Goal: Task Accomplishment & Management: Manage account settings

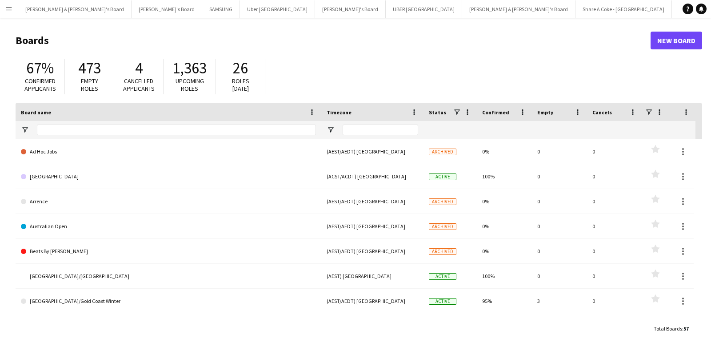
click at [9, 10] on app-icon "Menu" at bounding box center [8, 8] width 7 height 7
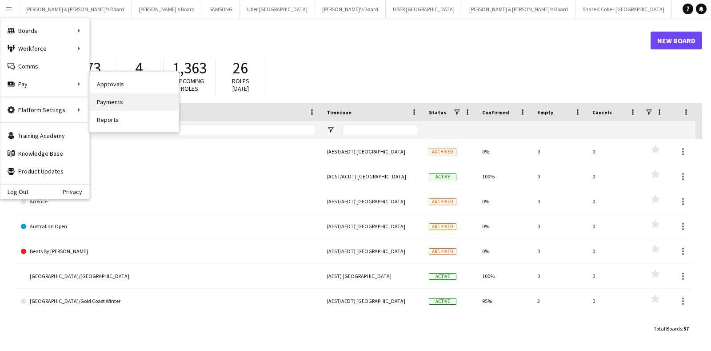
click at [123, 95] on link "Payments" at bounding box center [134, 102] width 89 height 18
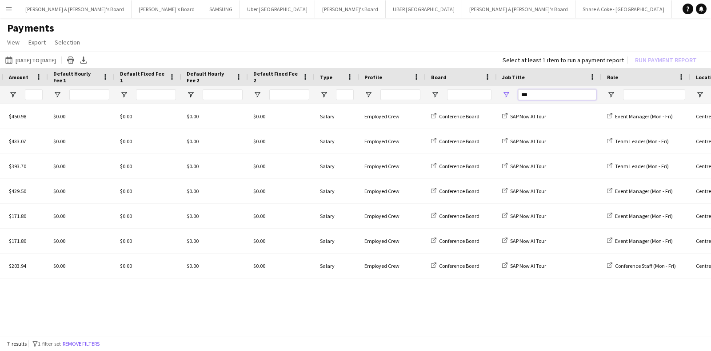
drag, startPoint x: 540, startPoint y: 95, endPoint x: 432, endPoint y: 105, distance: 109.3
click at [432, 105] on div "Duration Timezone Amount" at bounding box center [355, 202] width 711 height 269
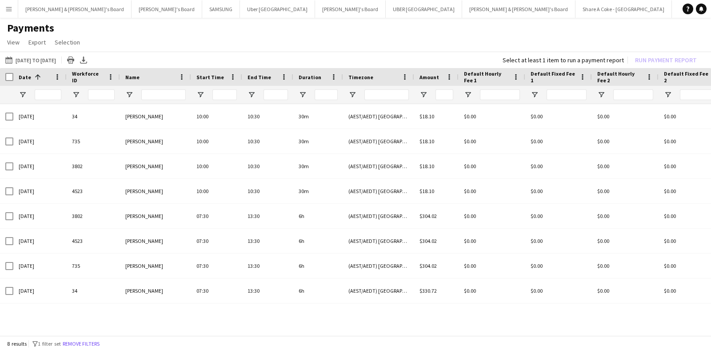
type input "***"
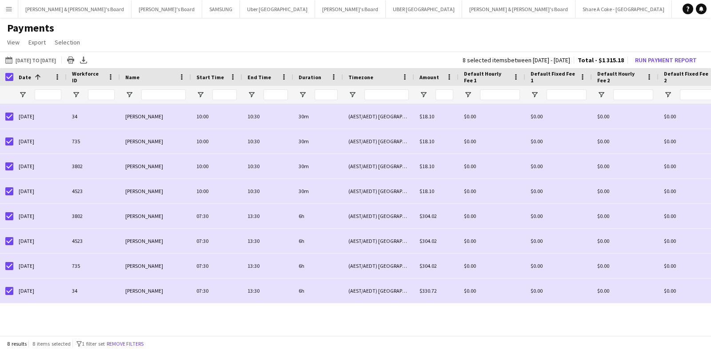
click at [9, 72] on div at bounding box center [6, 77] width 13 height 18
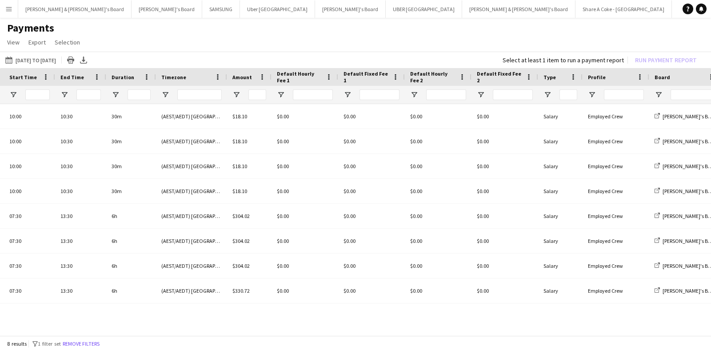
scroll to position [0, 329]
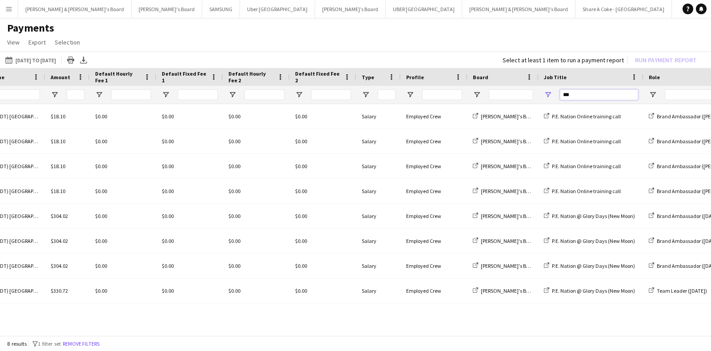
drag, startPoint x: 586, startPoint y: 90, endPoint x: 427, endPoint y: 100, distance: 159.5
click at [427, 100] on div at bounding box center [381, 95] width 1501 height 18
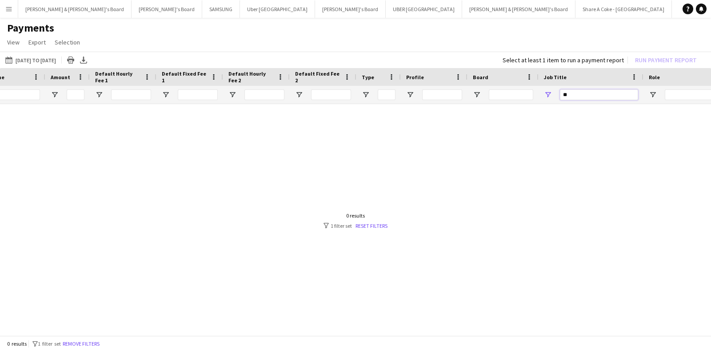
type input "*"
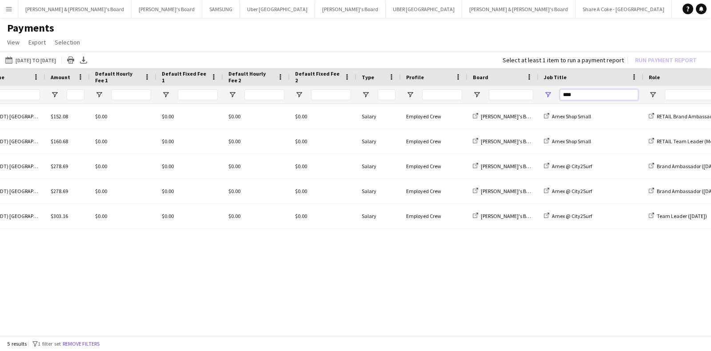
scroll to position [0, 0]
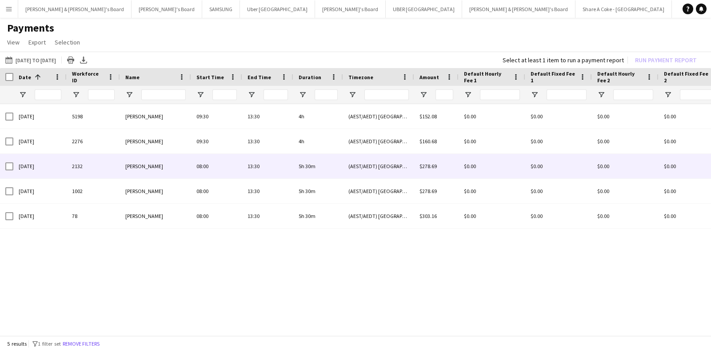
type input "****"
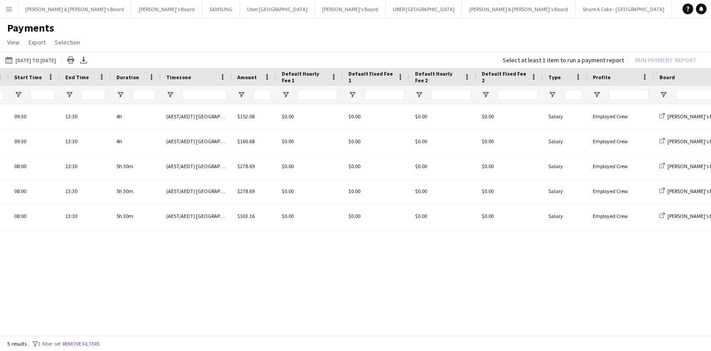
scroll to position [0, 277]
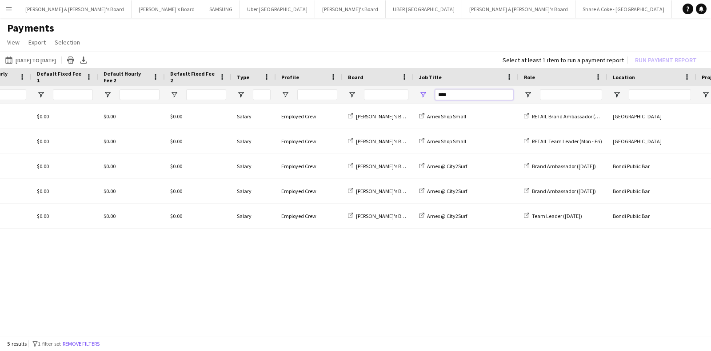
drag, startPoint x: 472, startPoint y: 92, endPoint x: 329, endPoint y: 113, distance: 144.8
click at [329, 113] on div "Timezone Amount Default Hourly Fee 1" at bounding box center [355, 202] width 711 height 269
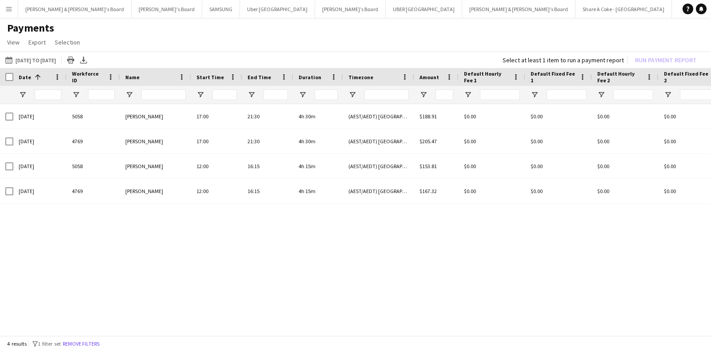
type input "****"
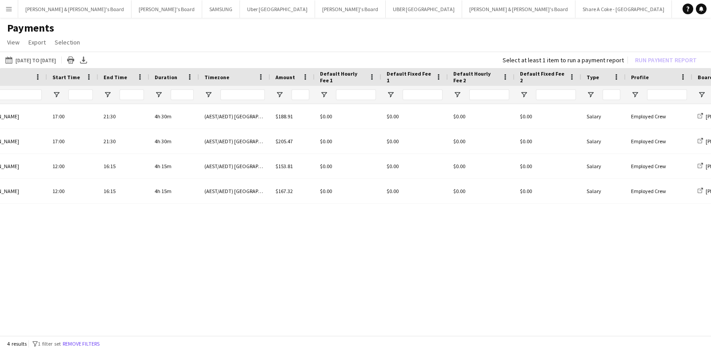
scroll to position [0, 202]
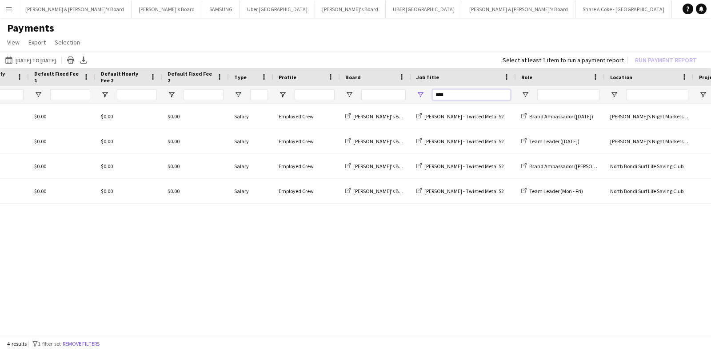
drag, startPoint x: 449, startPoint y: 95, endPoint x: 274, endPoint y: 147, distance: 182.6
click at [274, 147] on div "Timezone Amount Default Hourly Fee 1" at bounding box center [355, 202] width 711 height 269
click at [58, 58] on button "01-08-2025 to 13-08-2025 01-08-2025 to 13-08-2025" at bounding box center [31, 60] width 54 height 11
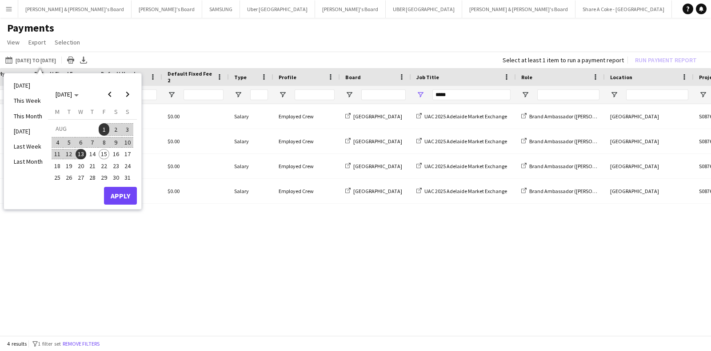
click at [104, 128] on span "1" at bounding box center [104, 129] width 11 height 12
click at [104, 156] on span "15" at bounding box center [104, 154] width 11 height 11
click at [118, 196] on button "Apply" at bounding box center [120, 196] width 33 height 18
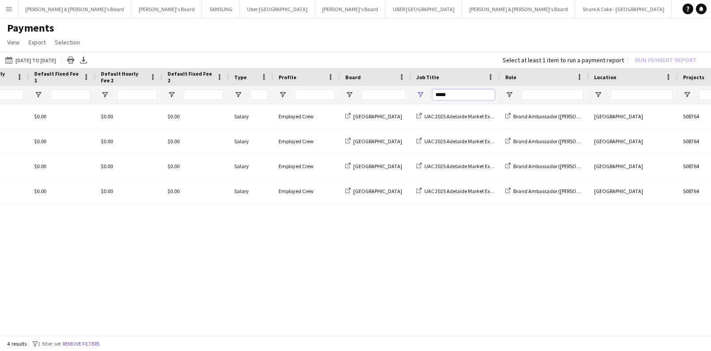
drag, startPoint x: 457, startPoint y: 94, endPoint x: 281, endPoint y: 101, distance: 176.2
click at [281, 101] on div at bounding box center [246, 95] width 1485 height 18
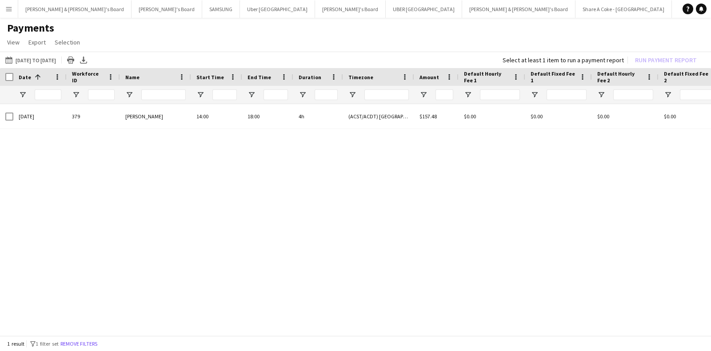
type input "*******"
click at [10, 6] on app-icon "Menu" at bounding box center [8, 8] width 7 height 7
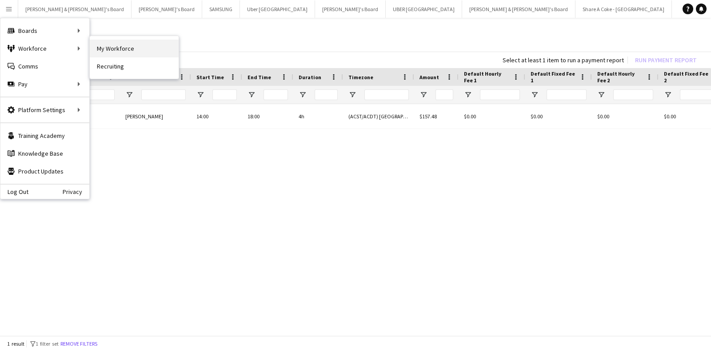
click at [108, 50] on link "My Workforce" at bounding box center [134, 49] width 89 height 18
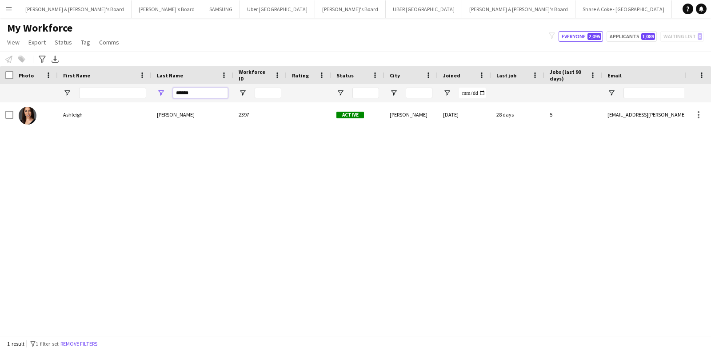
drag, startPoint x: 201, startPoint y: 94, endPoint x: 120, endPoint y: 102, distance: 81.2
click at [120, 102] on div "Workforce Details Photo First Name" at bounding box center [355, 200] width 711 height 269
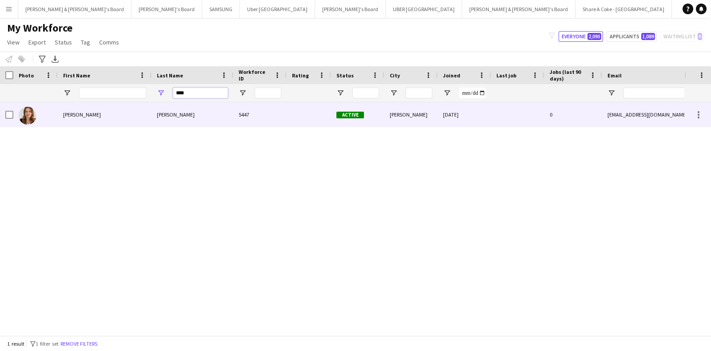
type input "****"
click at [81, 110] on div "Lucy" at bounding box center [105, 114] width 94 height 24
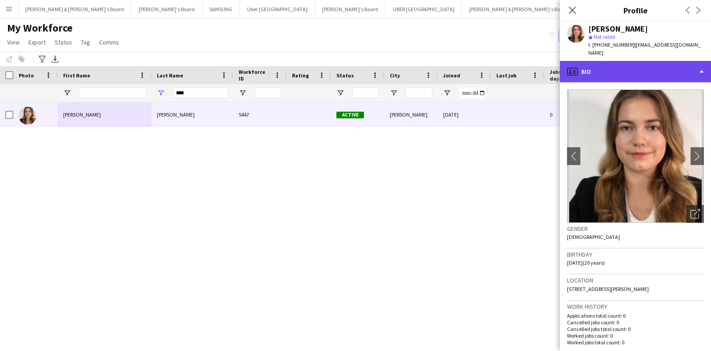
click at [685, 64] on div "profile Bio" at bounding box center [635, 71] width 151 height 21
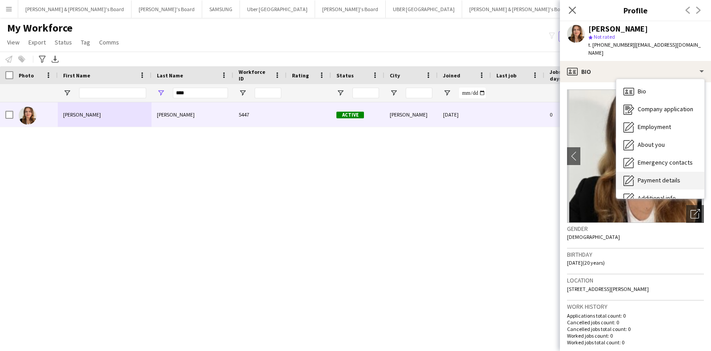
click at [660, 176] on span "Payment details" at bounding box center [659, 180] width 43 height 8
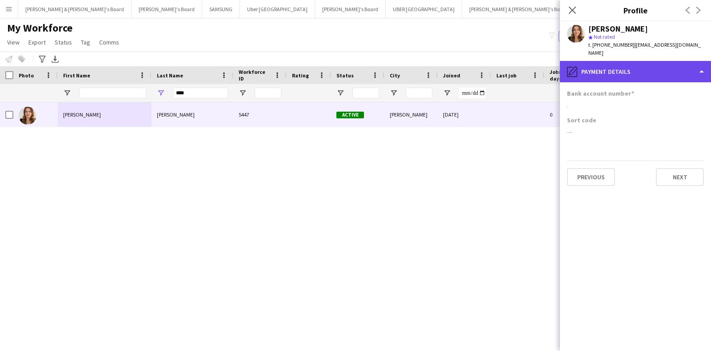
click at [633, 69] on div "pencil4 Payment details" at bounding box center [635, 71] width 151 height 21
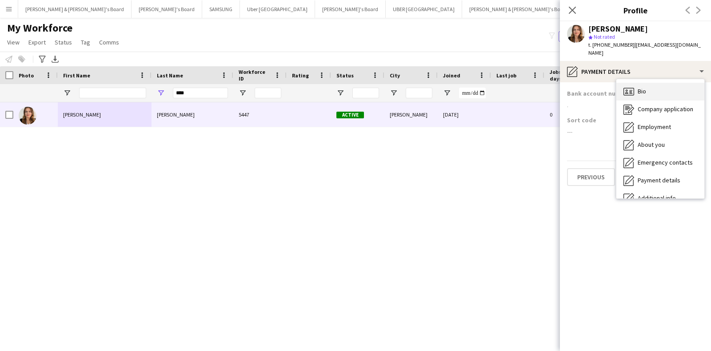
click at [641, 87] on span "Bio" at bounding box center [642, 91] width 8 height 8
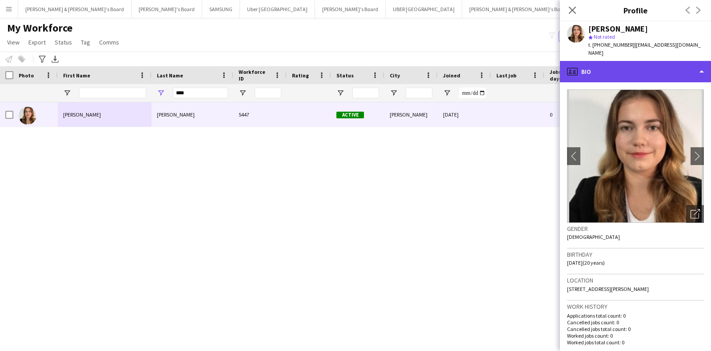
click at [653, 61] on div "profile Bio" at bounding box center [635, 71] width 151 height 21
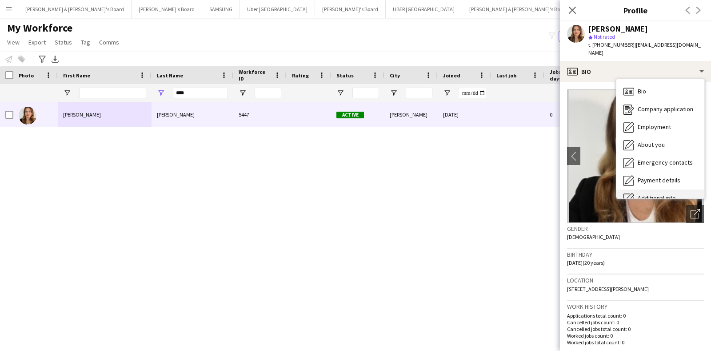
click at [654, 194] on span "Additional info" at bounding box center [657, 198] width 38 height 8
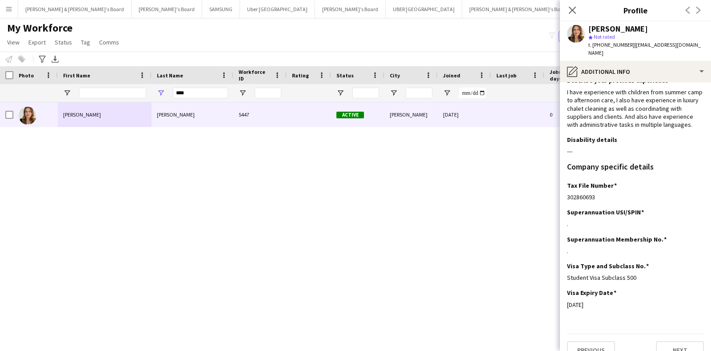
scroll to position [54, 0]
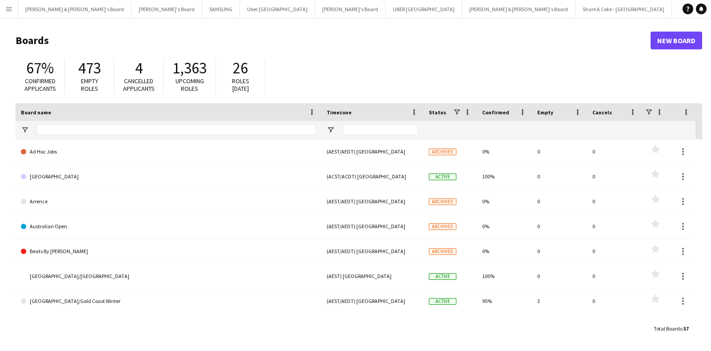
click at [7, 9] on app-icon "Menu" at bounding box center [8, 8] width 7 height 7
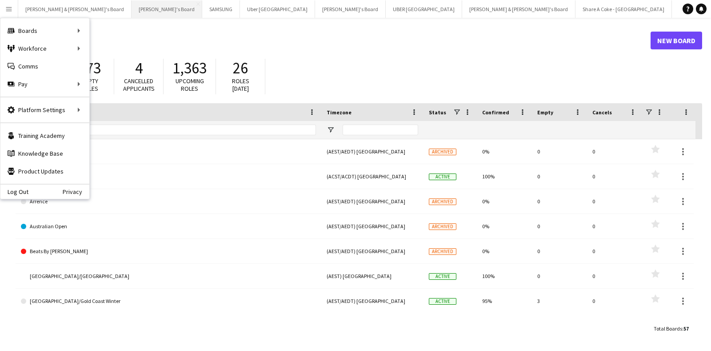
click at [132, 15] on button "Tennille's Board Close" at bounding box center [167, 8] width 71 height 17
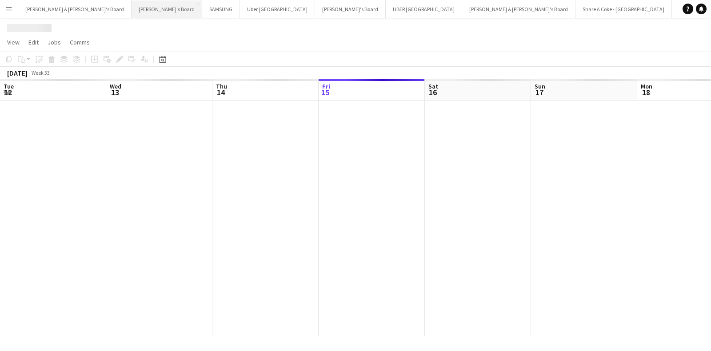
scroll to position [0, 212]
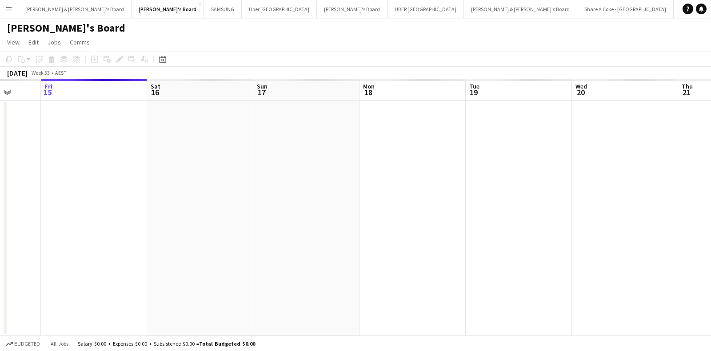
drag, startPoint x: 157, startPoint y: 168, endPoint x: 310, endPoint y: 194, distance: 155.1
click at [310, 194] on app-calendar-viewport "Tue 12 Wed 13 Thu 14 Fri 15 Sat 16 Sun 17 Mon 18 Tue 19 Wed 20 Thu 21 Fri 22 Sa…" at bounding box center [355, 207] width 711 height 256
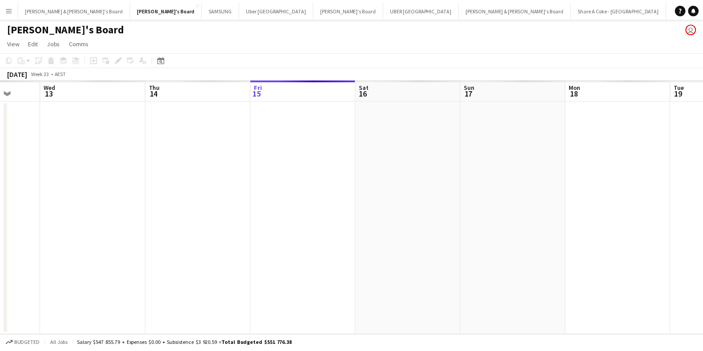
scroll to position [0, 272]
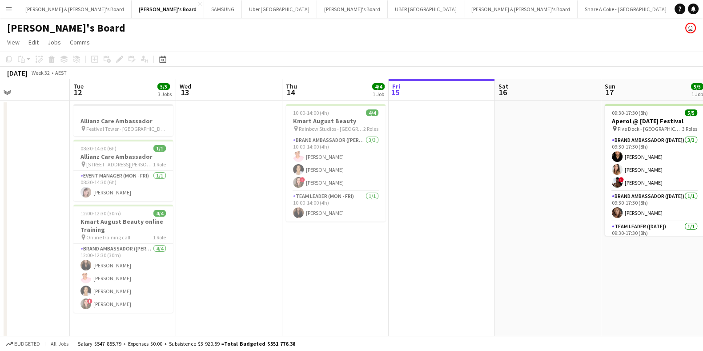
drag, startPoint x: 215, startPoint y: 263, endPoint x: 436, endPoint y: 259, distance: 220.5
click at [436, 259] on app-calendar-viewport "Sat 9 Sun 10 7/7 2 Jobs Mon 11 Tue 12 5/5 3 Jobs Wed 13 Thu 14 4/4 1 Job Fri 15…" at bounding box center [351, 217] width 703 height 277
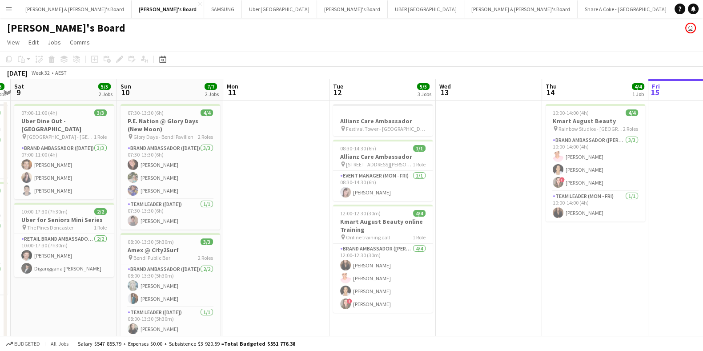
drag, startPoint x: 374, startPoint y: 272, endPoint x: 561, endPoint y: 278, distance: 187.7
click at [561, 278] on app-calendar-viewport "Thu 7 Fri 8 5/5 2 Jobs Sat 9 5/5 2 Jobs Sun 10 7/7 2 Jobs Mon 11 Tue 12 5/5 3 J…" at bounding box center [351, 217] width 703 height 277
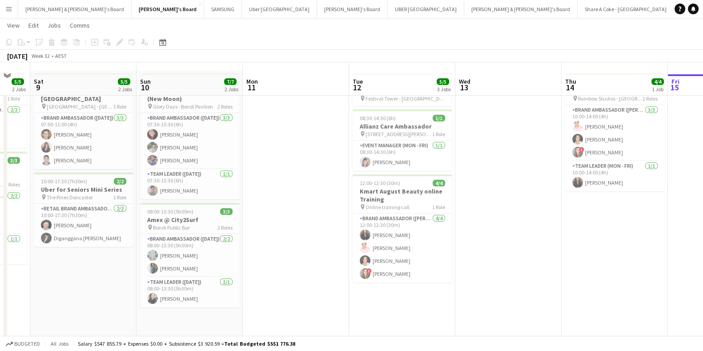
scroll to position [25, 0]
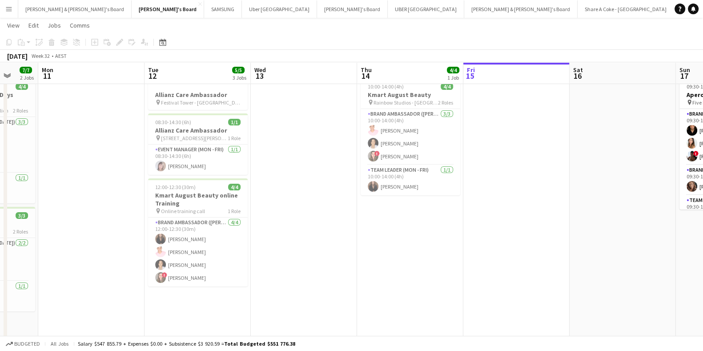
drag, startPoint x: 484, startPoint y: 304, endPoint x: 279, endPoint y: 297, distance: 205.0
click at [279, 297] on app-calendar-viewport "Thu 7 8/8 3 Jobs Fri 8 5/5 2 Jobs Sat 9 5/5 2 Jobs Sun 10 7/7 2 Jobs Mon 11 Tue…" at bounding box center [351, 197] width 703 height 377
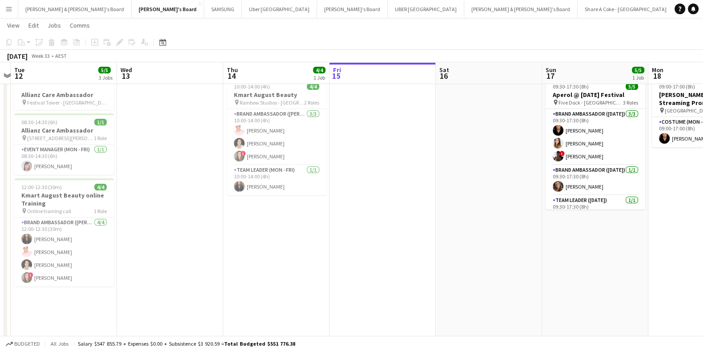
scroll to position [0, 336]
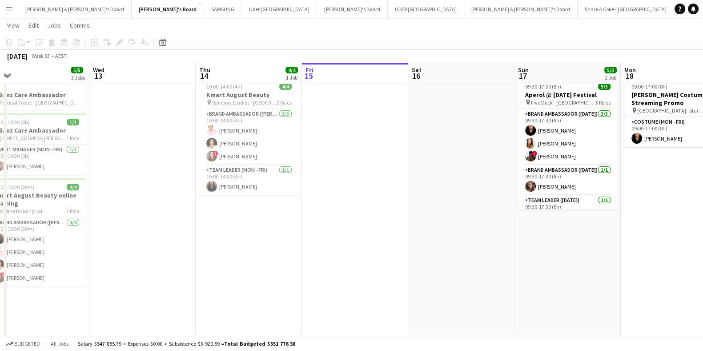
drag, startPoint x: 440, startPoint y: 241, endPoint x: 280, endPoint y: 264, distance: 162.0
click at [280, 264] on app-calendar-viewport "Sat 9 5/5 2 Jobs Sun 10 7/7 2 Jobs Mon 11 Tue 12 5/5 3 Jobs Wed 13 Thu 14 4/4 1…" at bounding box center [351, 197] width 703 height 377
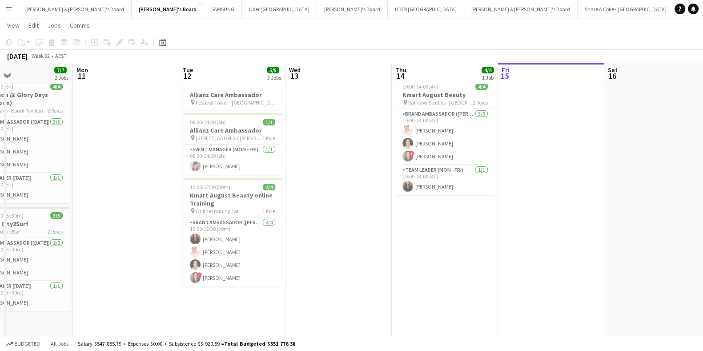
scroll to position [0, 235]
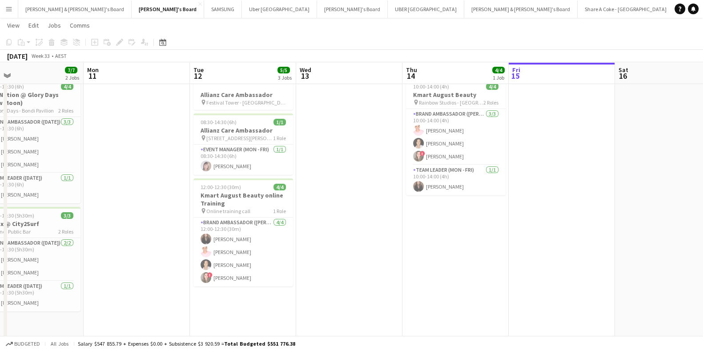
drag, startPoint x: 280, startPoint y: 264, endPoint x: 486, endPoint y: 250, distance: 207.1
click at [486, 250] on app-calendar-viewport "Fri 8 5/5 2 Jobs Sat 9 5/5 2 Jobs Sun 10 7/7 2 Jobs Mon 11 Tue 12 5/5 3 Jobs We…" at bounding box center [351, 197] width 703 height 377
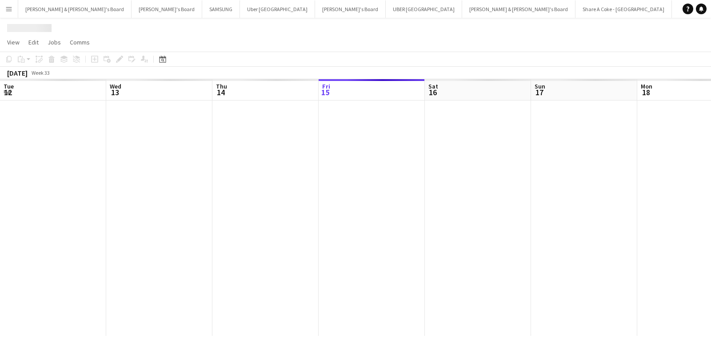
scroll to position [0, 212]
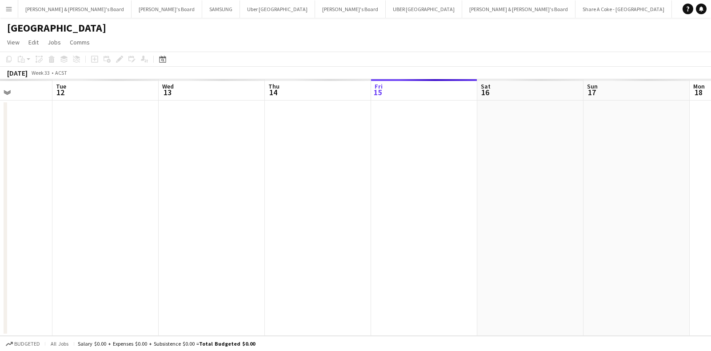
drag, startPoint x: 316, startPoint y: 236, endPoint x: 595, endPoint y: 228, distance: 278.4
click at [595, 228] on app-calendar-viewport "Sat 9 Sun 10 Mon 11 Tue 12 Wed 13 Thu 14 Fri 15 Sat 16 Sun 17 Mon 18 Tue 19 Wed…" at bounding box center [355, 207] width 711 height 256
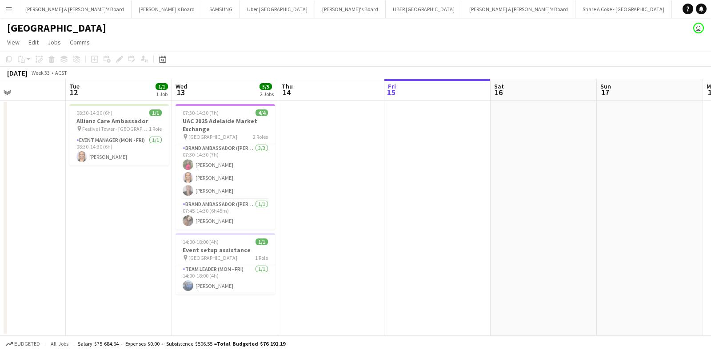
click at [7, 6] on app-icon "Menu" at bounding box center [8, 8] width 7 height 7
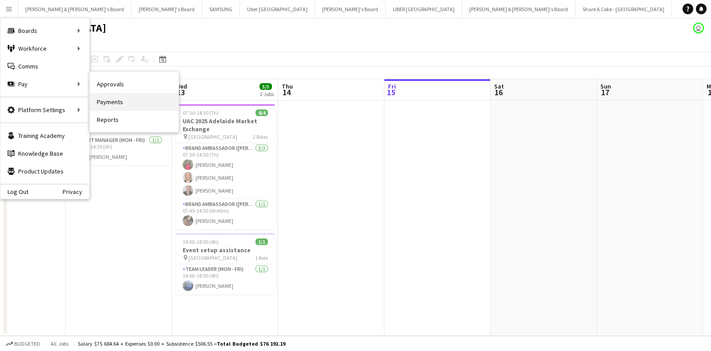
click at [111, 104] on link "Payments" at bounding box center [134, 102] width 89 height 18
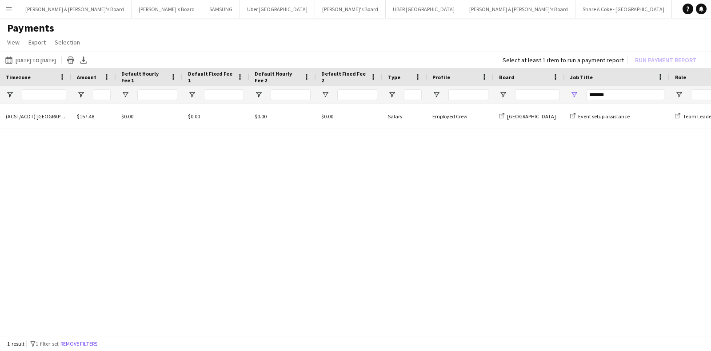
drag, startPoint x: 623, startPoint y: 100, endPoint x: 621, endPoint y: 96, distance: 4.6
click at [621, 96] on div "*******" at bounding box center [625, 95] width 78 height 18
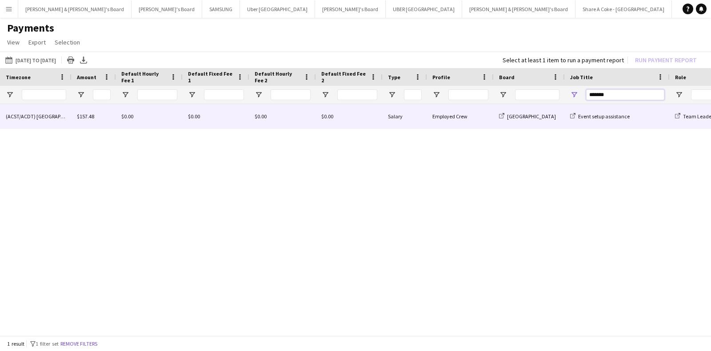
drag, startPoint x: 621, startPoint y: 96, endPoint x: 387, endPoint y: 123, distance: 235.4
click at [387, 123] on div "End Time Duration Timezone" at bounding box center [355, 202] width 711 height 269
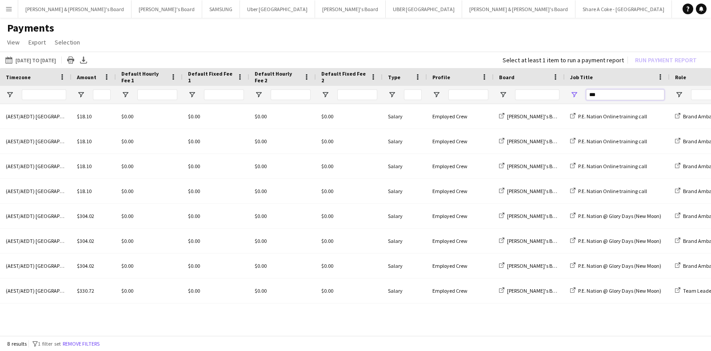
scroll to position [0, 302]
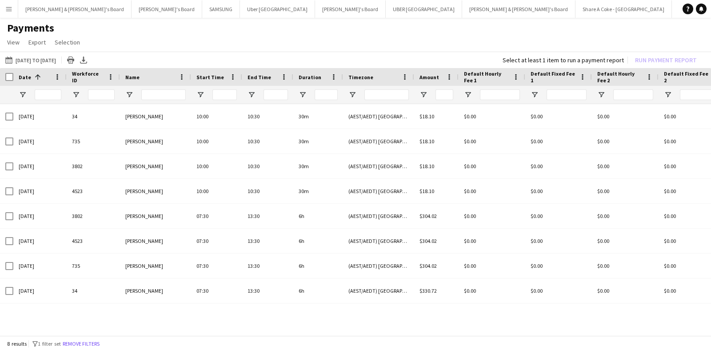
type input "***"
